Goal: Task Accomplishment & Management: Manage account settings

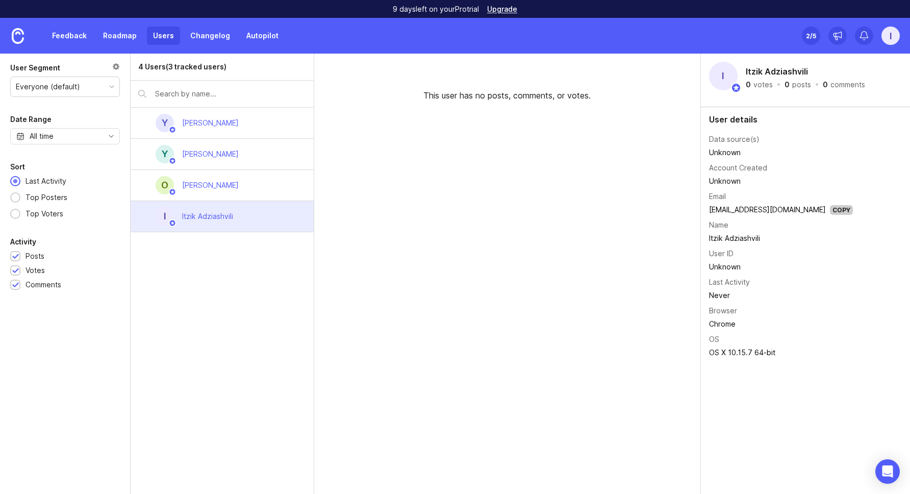
click at [112, 36] on link "Roadmap" at bounding box center [120, 36] width 46 height 18
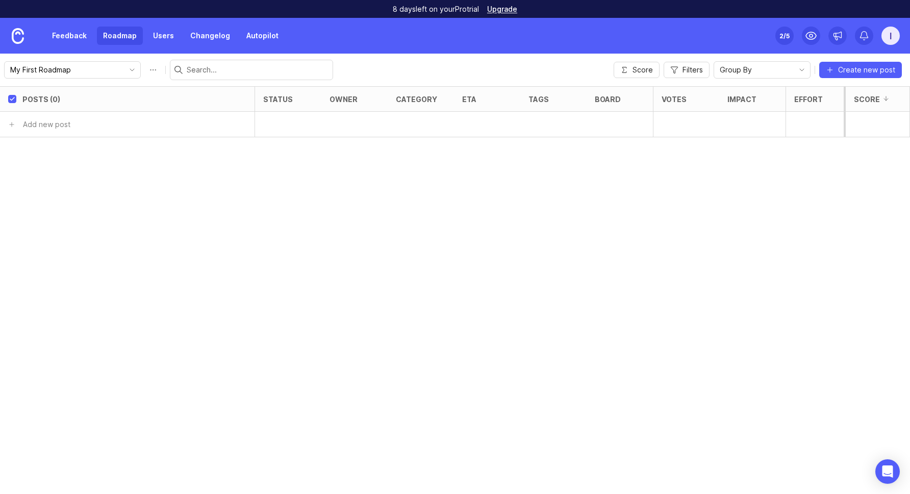
click at [60, 33] on link "Feedback" at bounding box center [69, 36] width 47 height 18
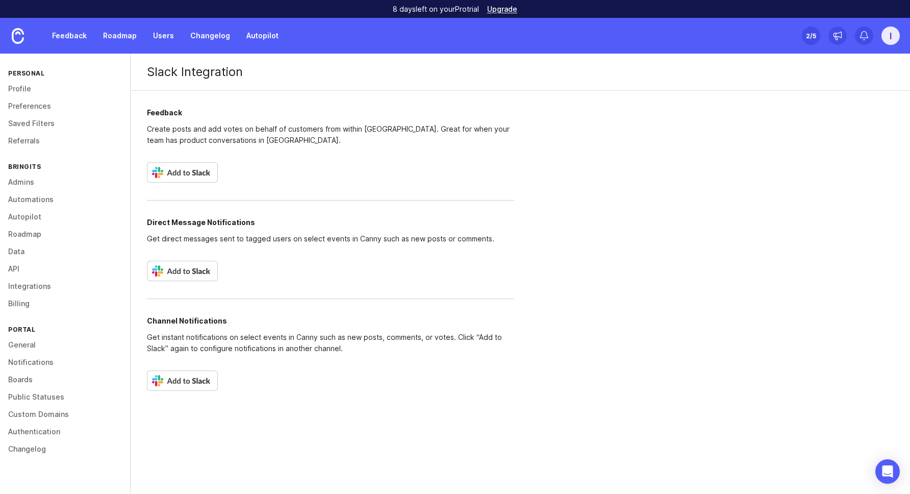
click at [184, 164] on img at bounding box center [182, 172] width 71 height 20
